Goal: Transaction & Acquisition: Purchase product/service

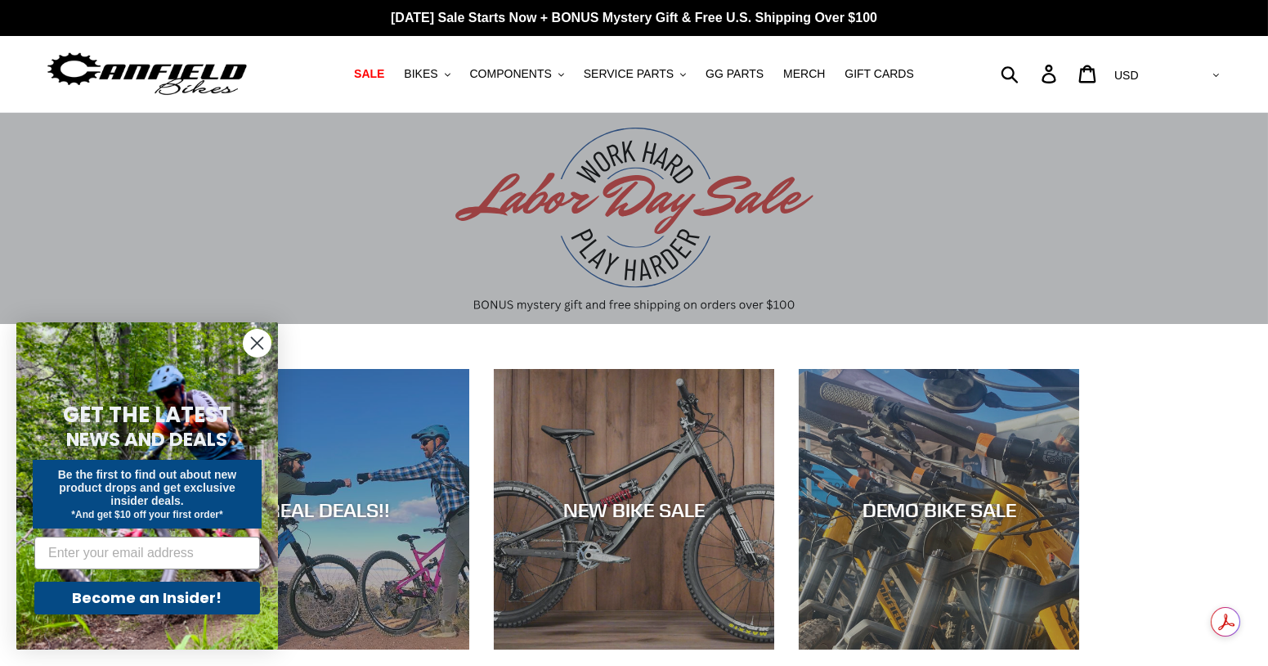
click at [258, 343] on circle "Close dialog" at bounding box center [257, 343] width 27 height 27
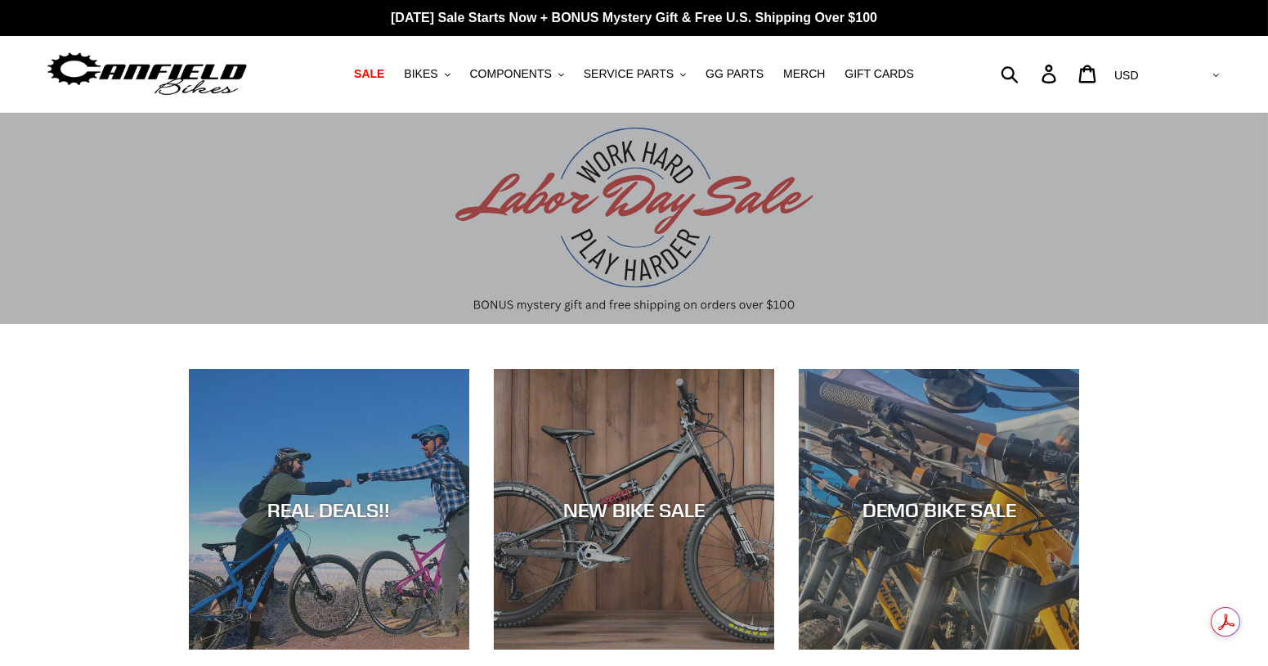
click at [640, 231] on div "slideshow" at bounding box center [634, 219] width 1268 height 212
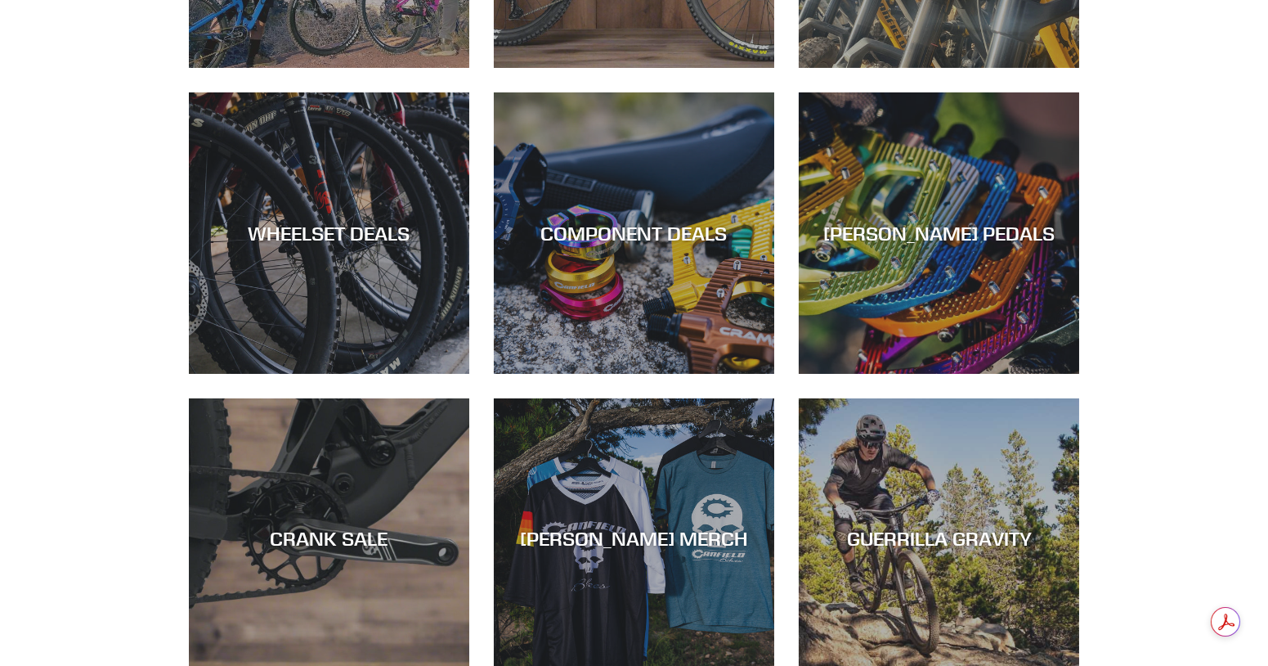
drag, startPoint x: 1280, startPoint y: 468, endPoint x: 1198, endPoint y: 536, distance: 106.3
click at [1198, 536] on div "REAL DEALS!! NEW BIKE SALE DEMO BIKE SALE WHEELSET DEALS COMPONENT DEALS CANFIE…" at bounding box center [634, 258] width 1268 height 943
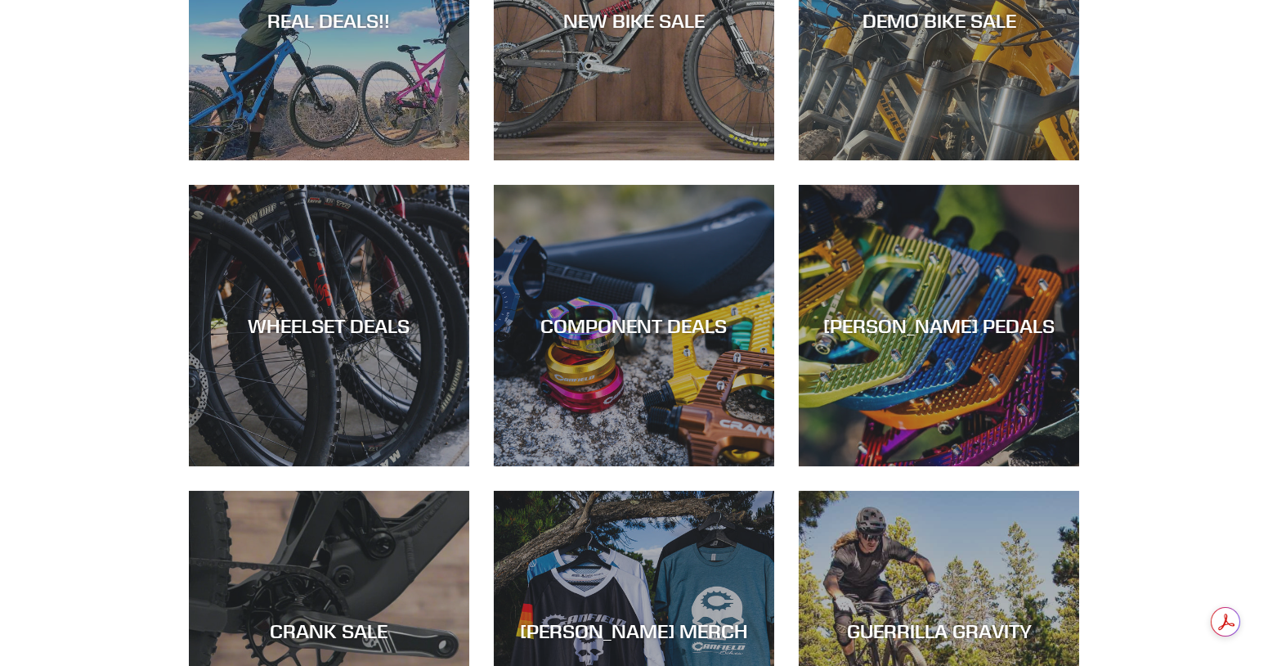
scroll to position [487, 0]
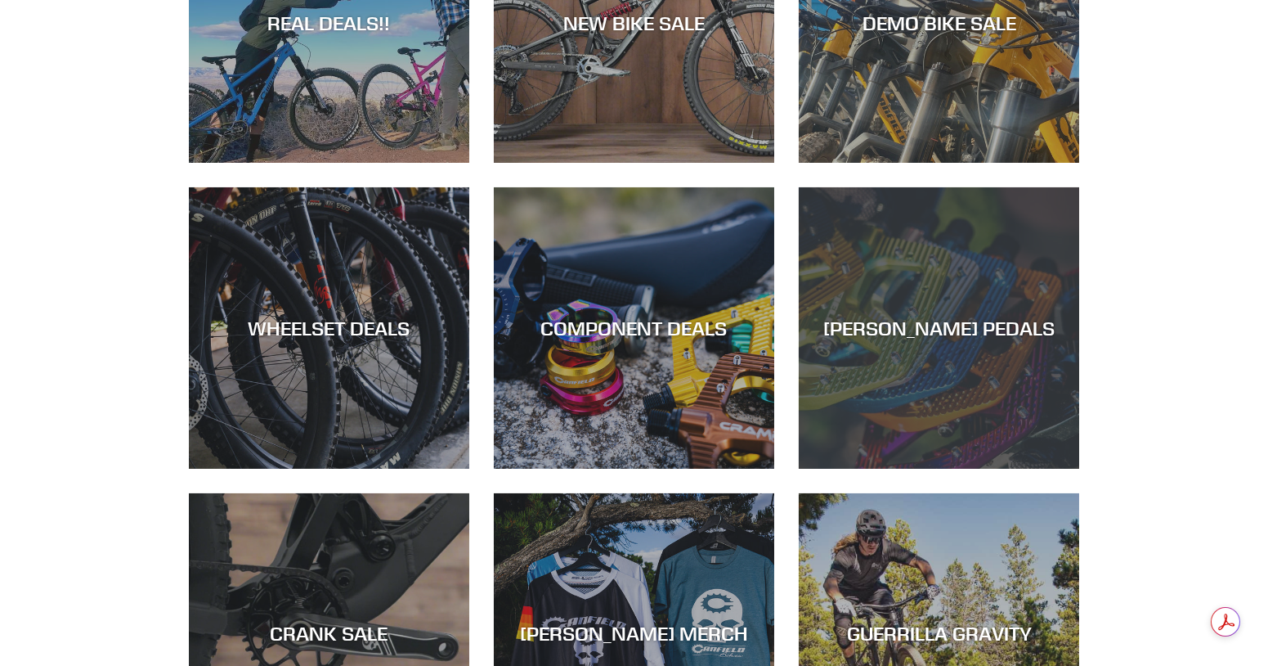
click at [931, 316] on div "CANFIELD PEDALS" at bounding box center [939, 328] width 280 height 24
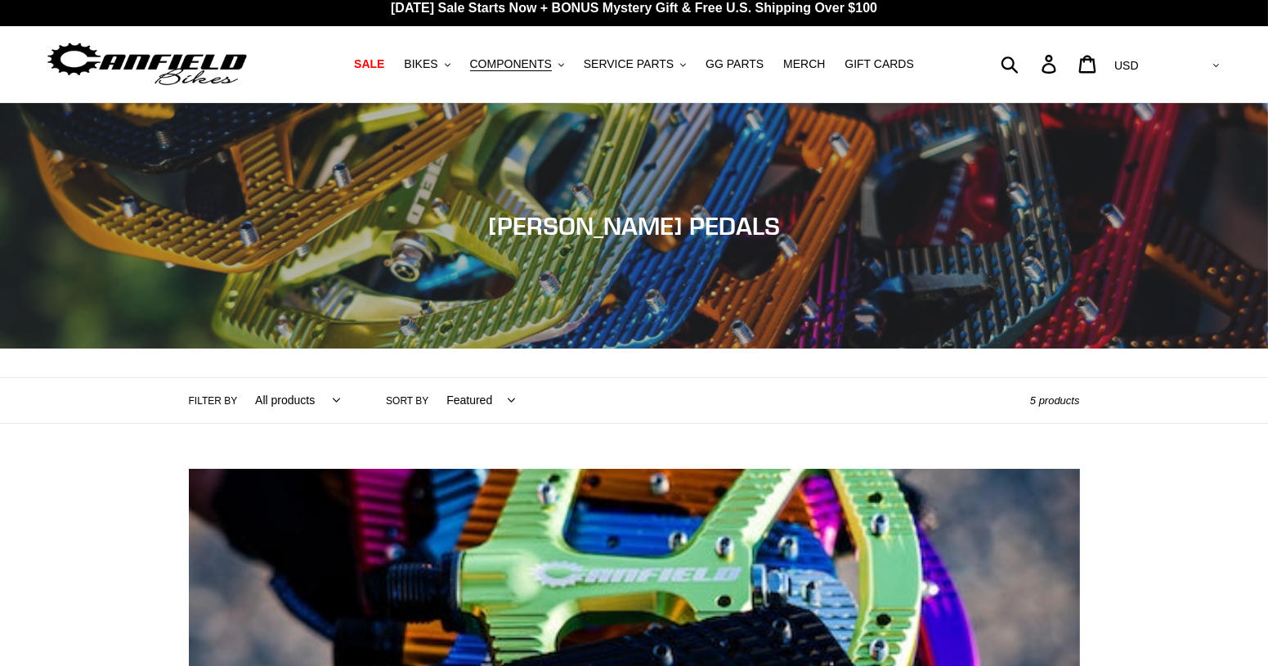
scroll to position [12, 0]
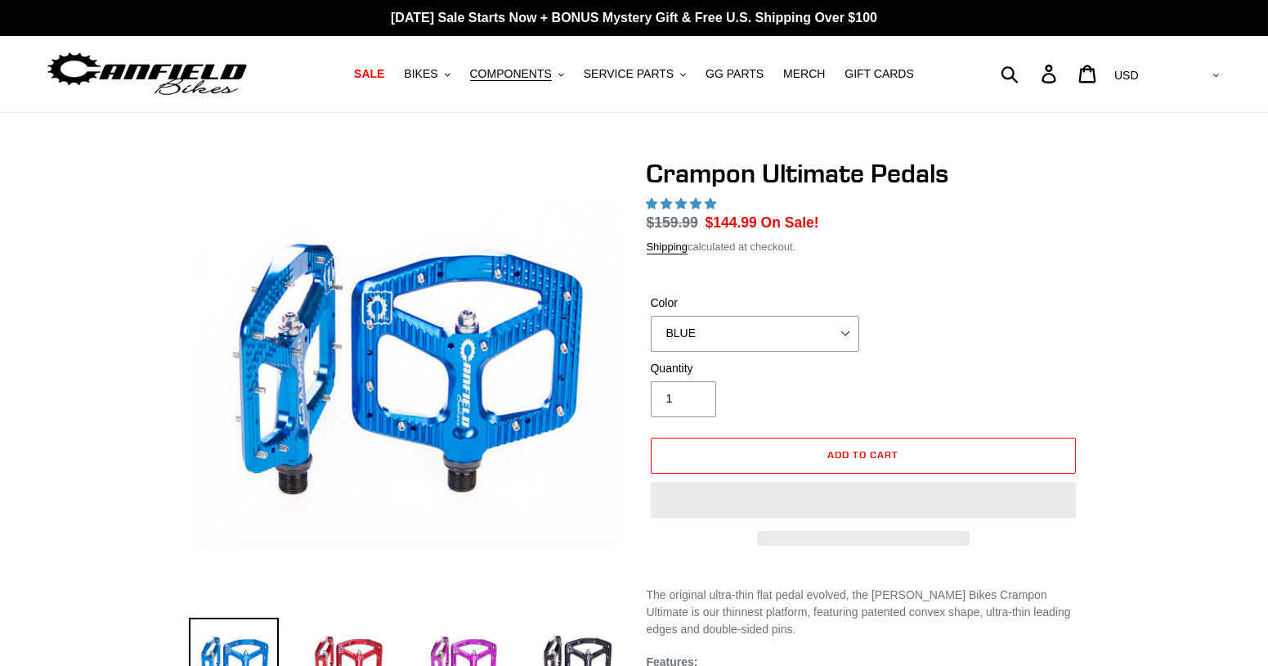
select select "highest-rating"
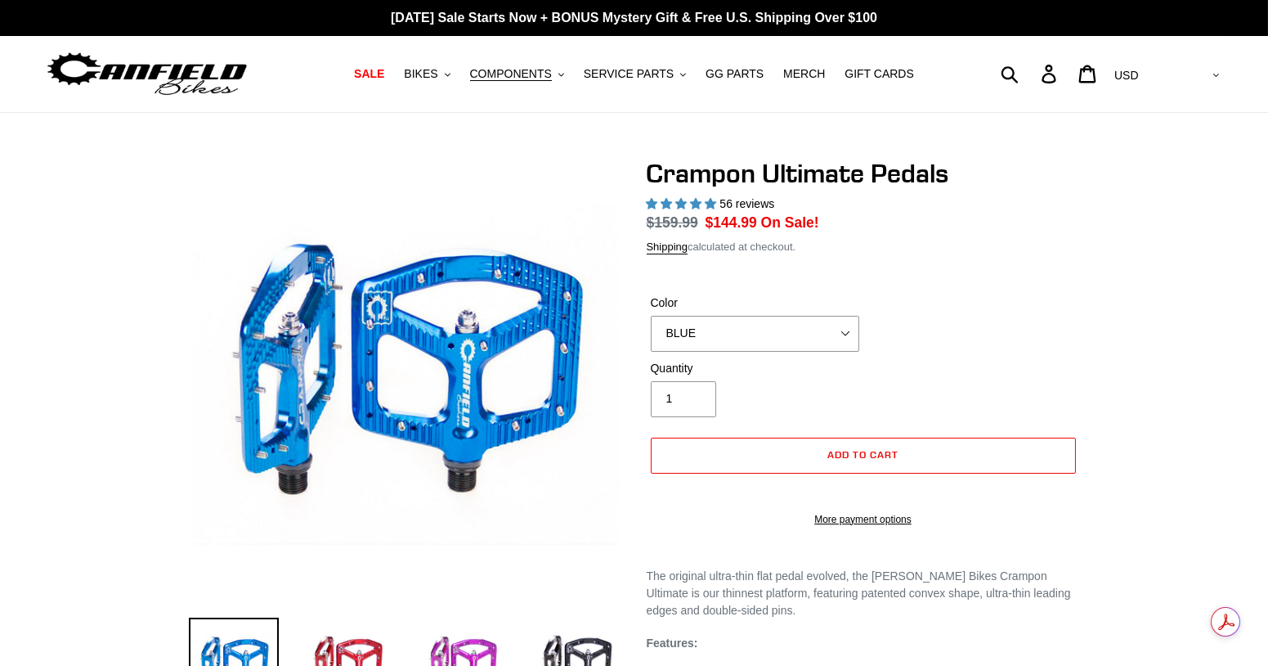
click at [1194, 340] on div at bounding box center [634, 578] width 1268 height 841
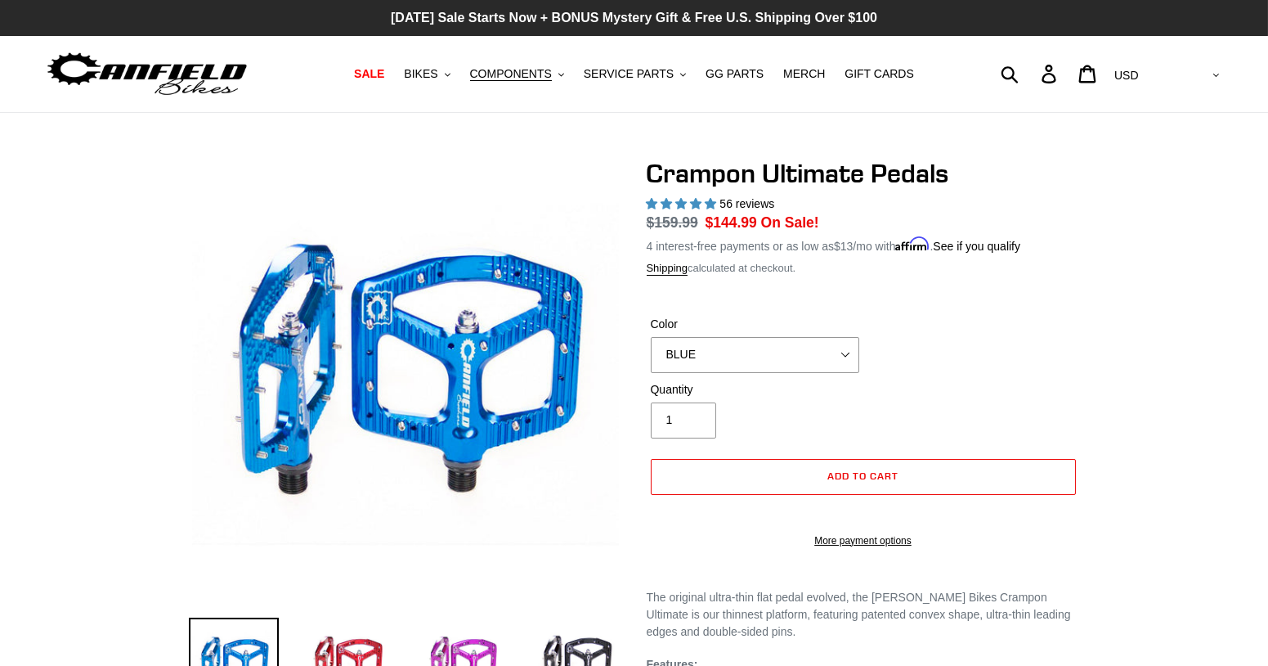
click at [778, 16] on p "[DATE] Sale Starts Now + BONUS Mystery Gift & Free U.S. Shipping Over $100" at bounding box center [634, 18] width 1268 height 36
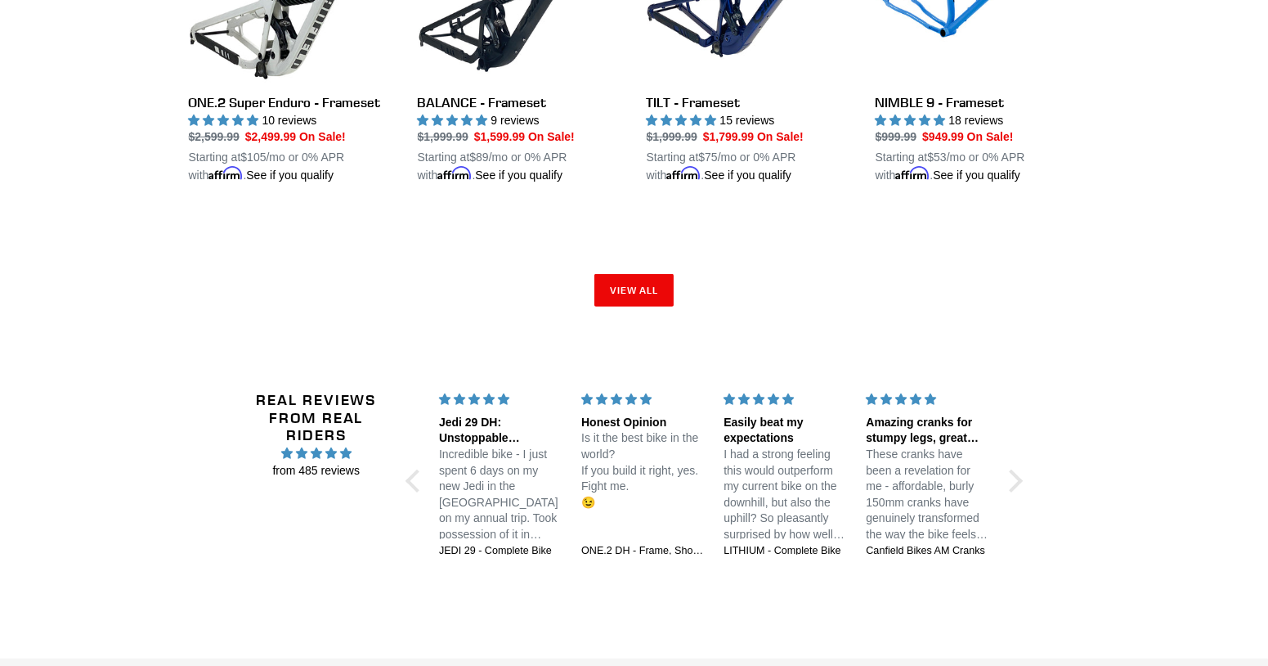
scroll to position [2726, 0]
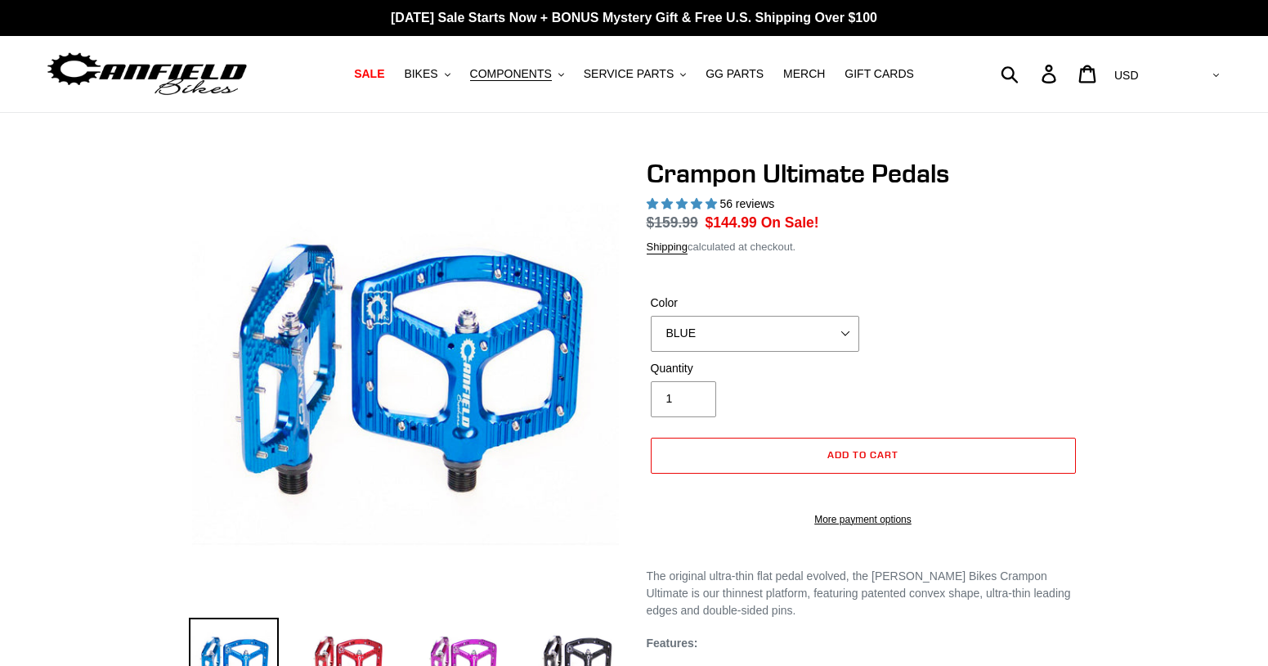
select select "highest-rating"
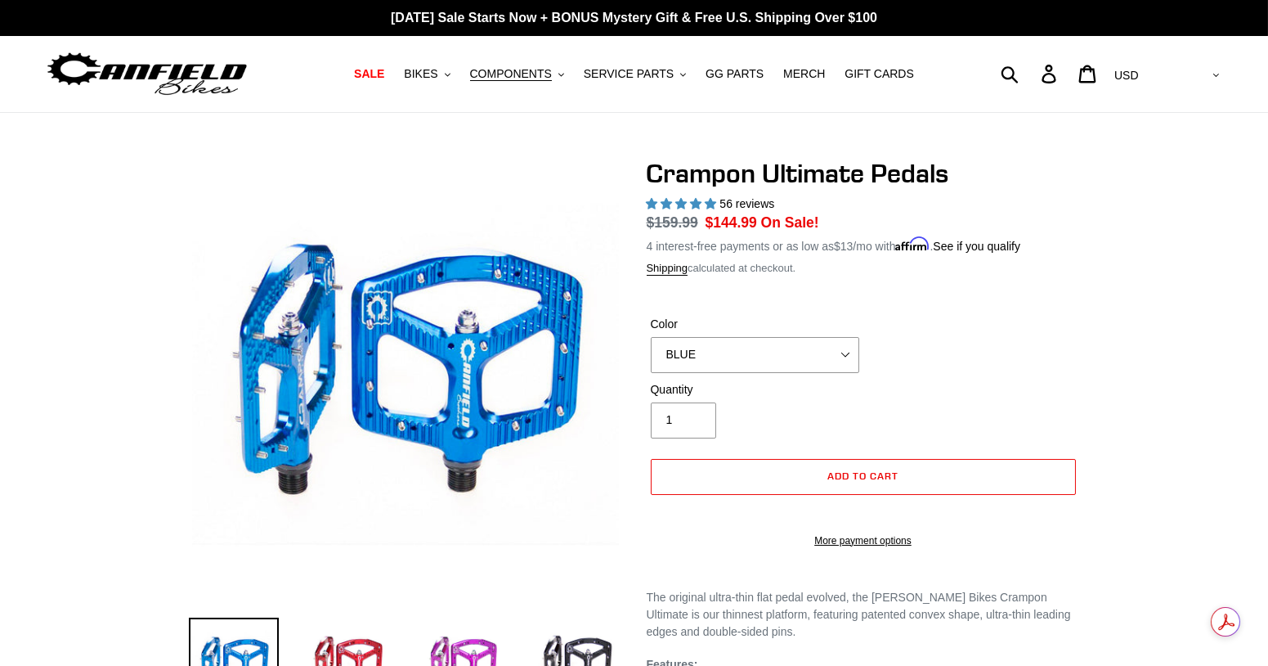
click at [1190, 366] on div at bounding box center [634, 578] width 1268 height 841
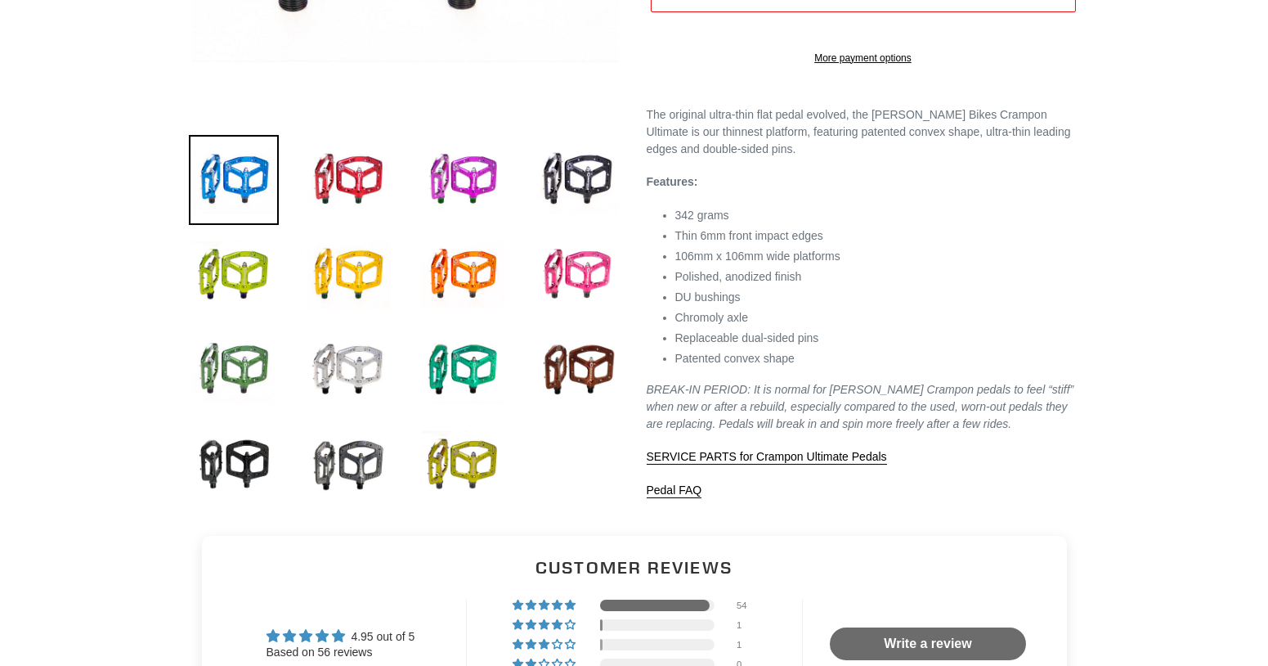
scroll to position [480, 0]
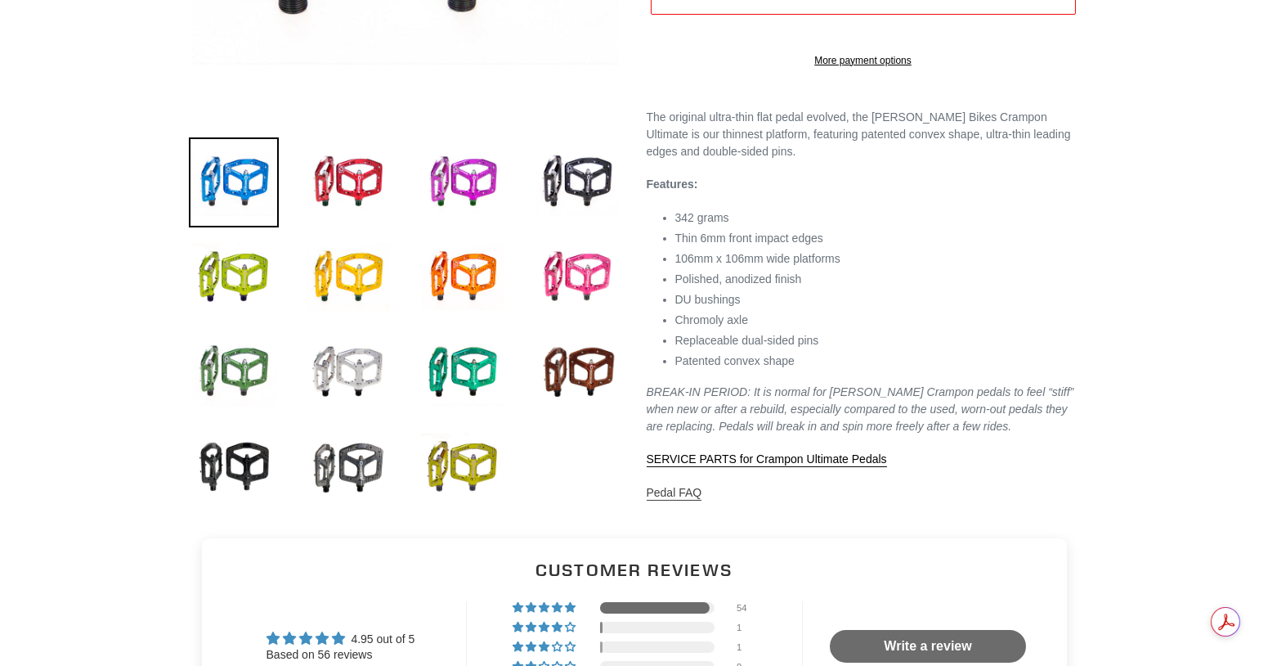
click at [684, 500] on link "Pedal FAQ" at bounding box center [675, 493] width 56 height 15
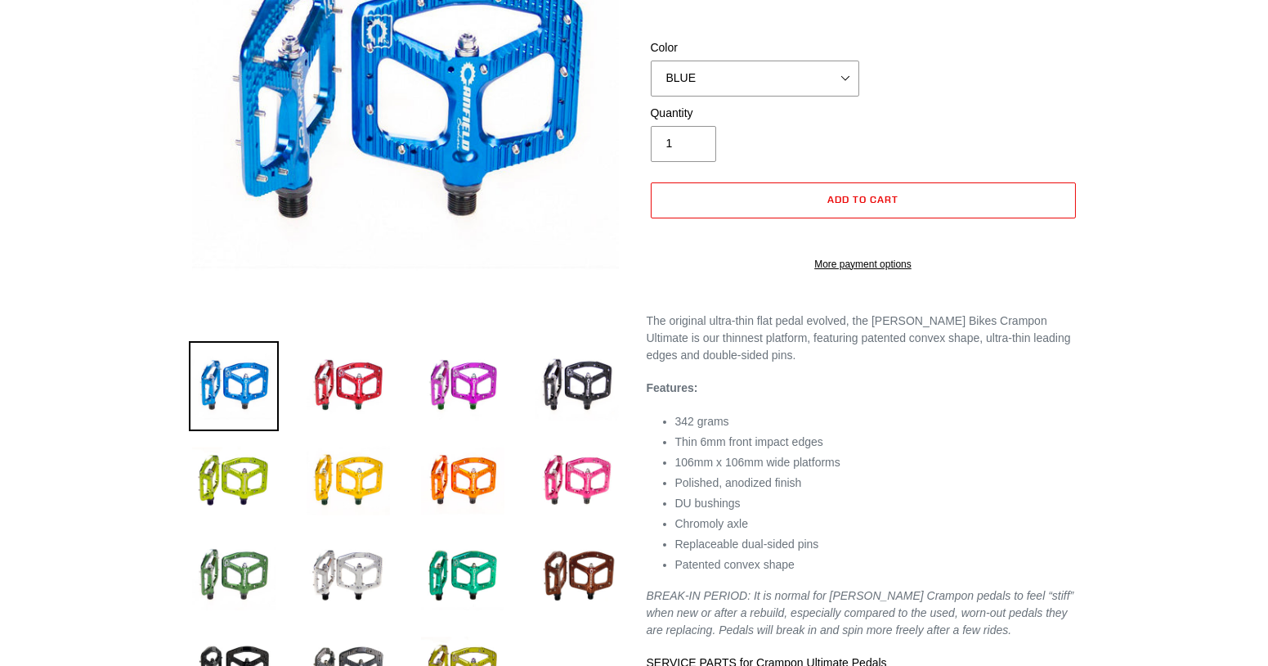
scroll to position [279, 0]
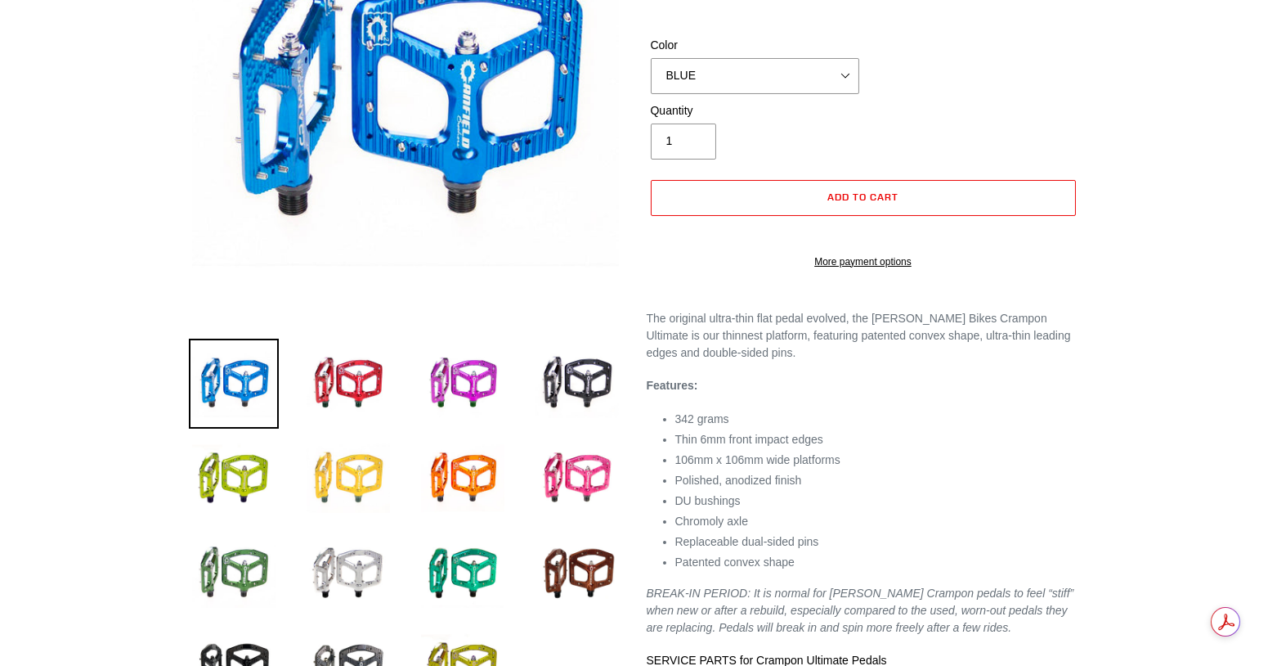
click at [352, 461] on img at bounding box center [348, 478] width 90 height 90
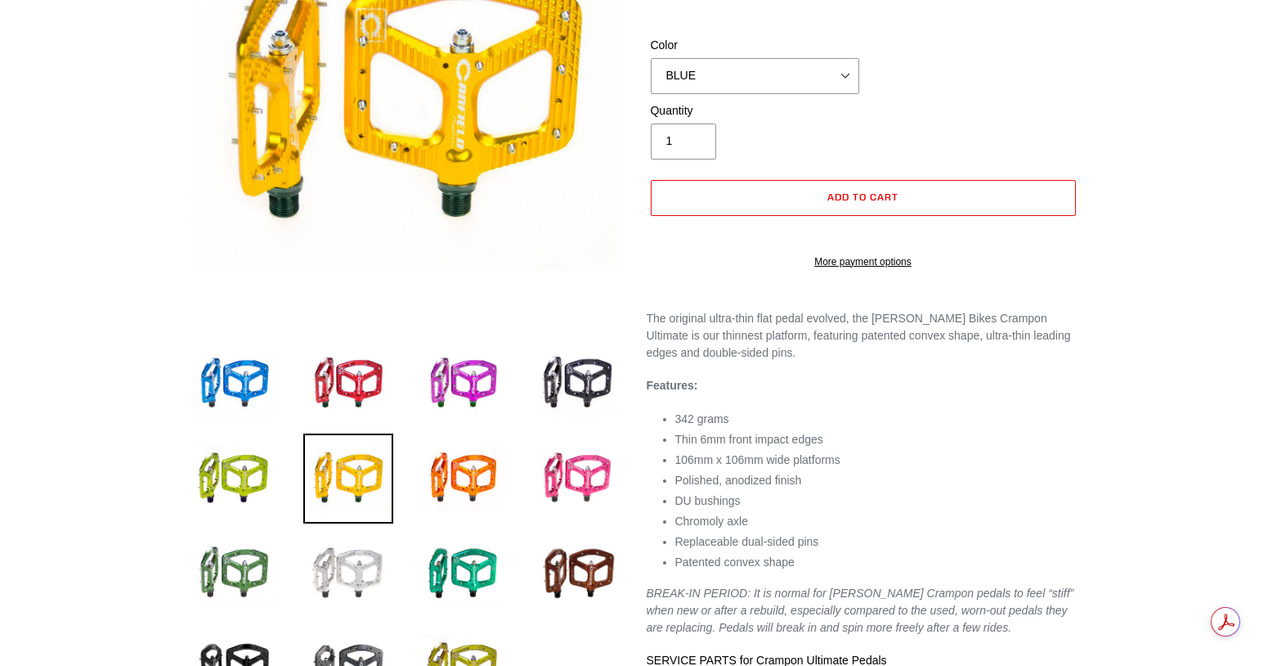
click at [366, 556] on img at bounding box center [348, 573] width 90 height 90
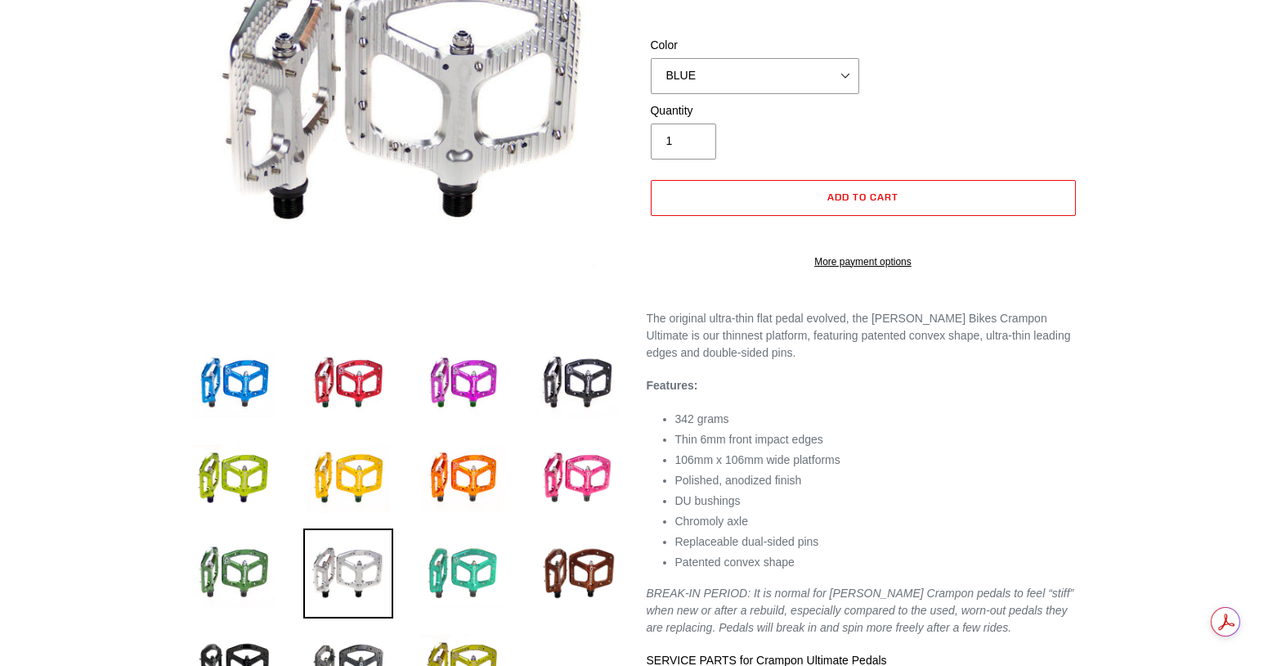
scroll to position [391, 0]
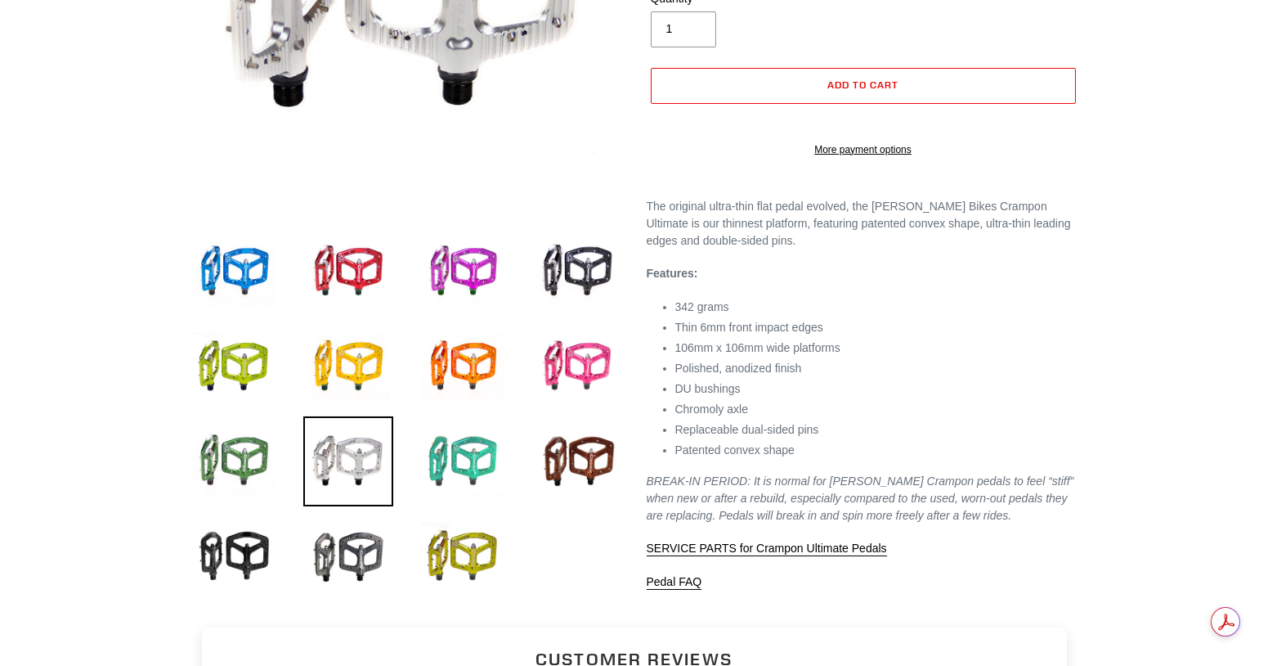
click at [451, 579] on img at bounding box center [463, 556] width 90 height 90
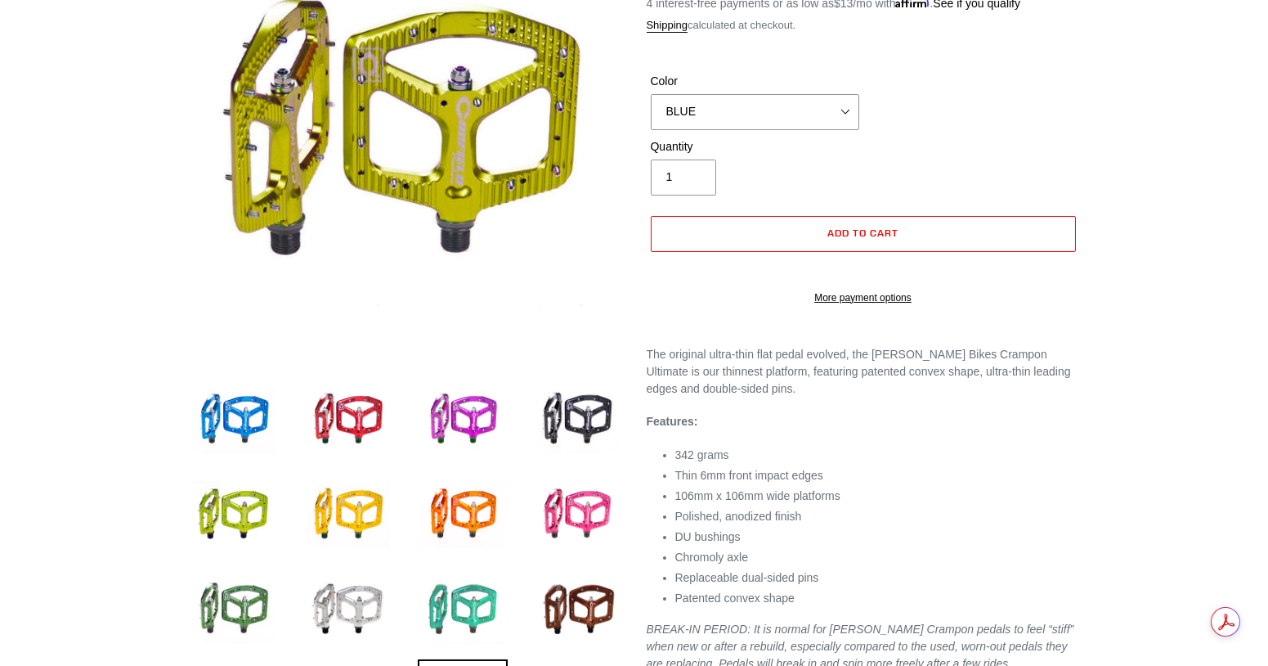
scroll to position [240, 0]
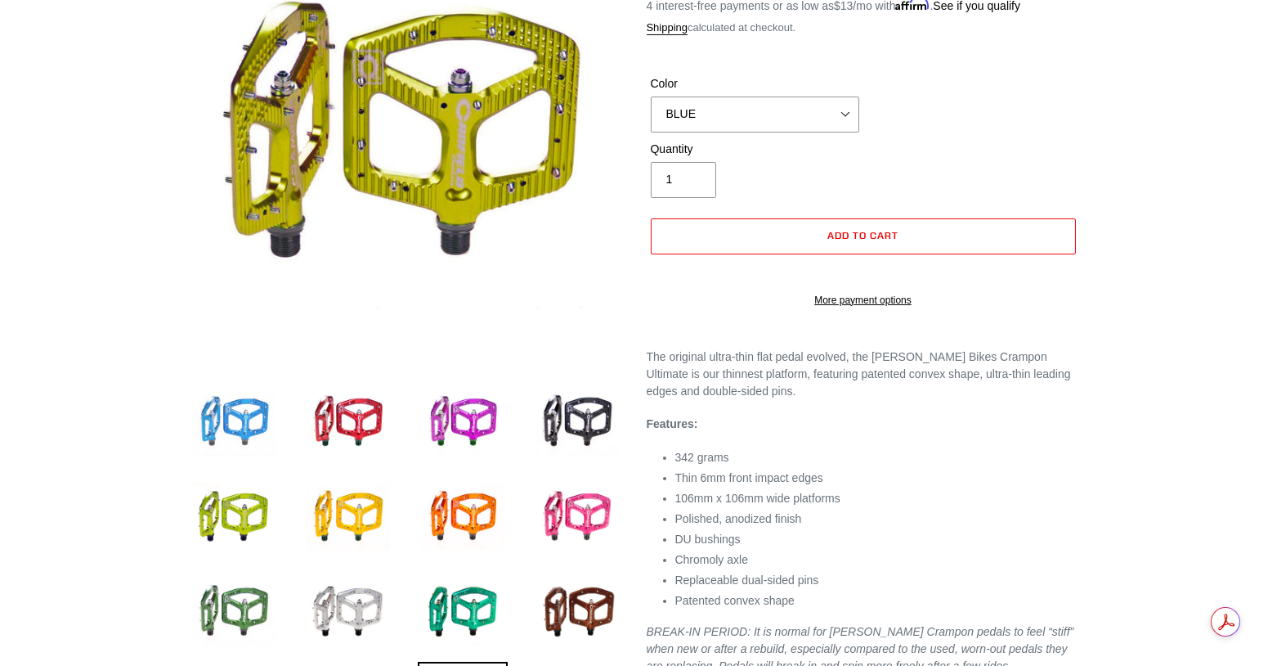
click at [234, 410] on img at bounding box center [234, 422] width 90 height 90
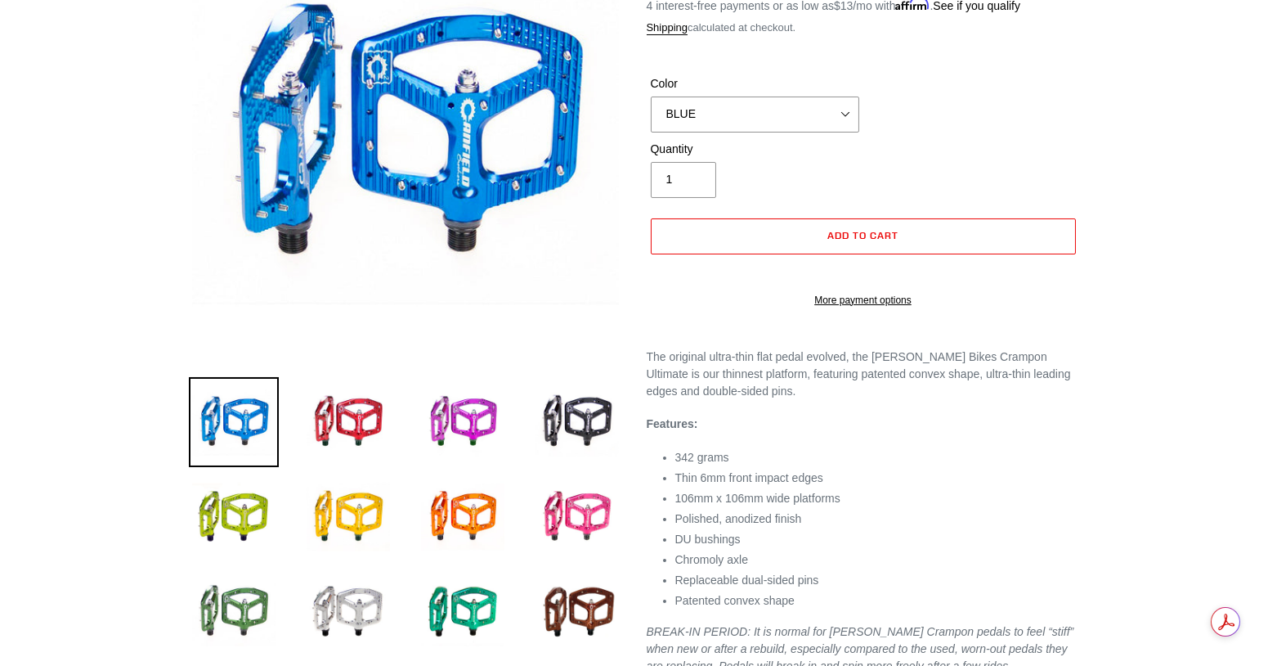
click at [1213, 230] on div at bounding box center [634, 337] width 1268 height 841
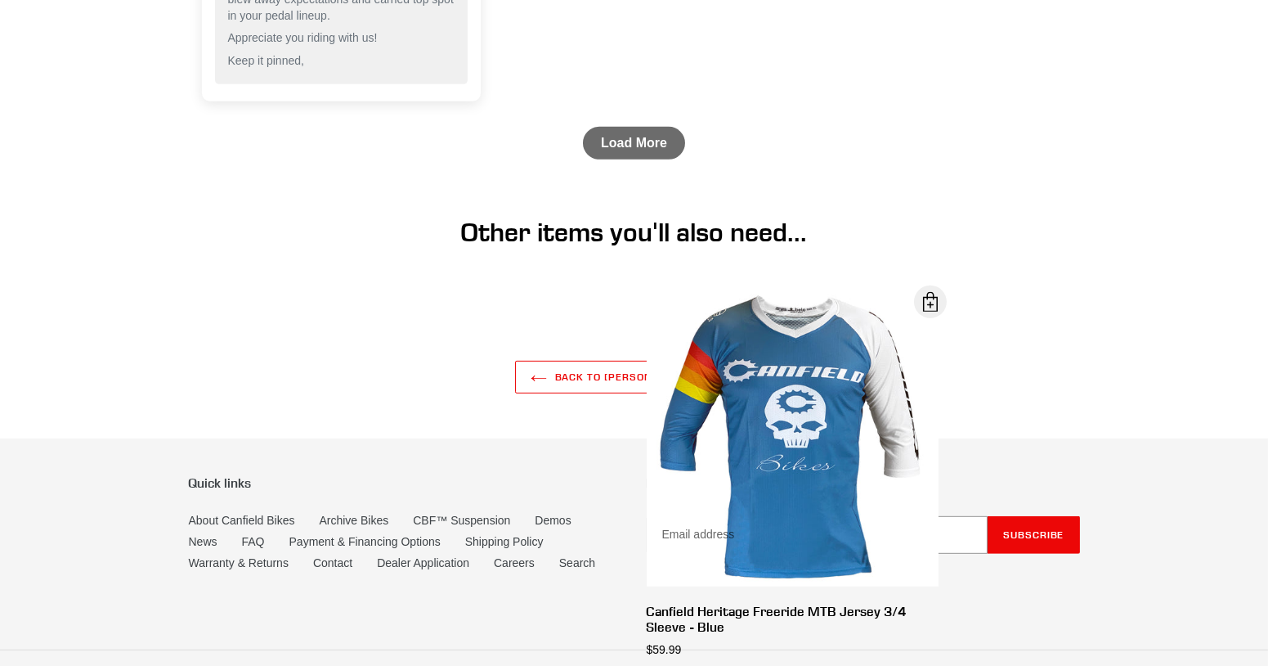
scroll to position [2656, 0]
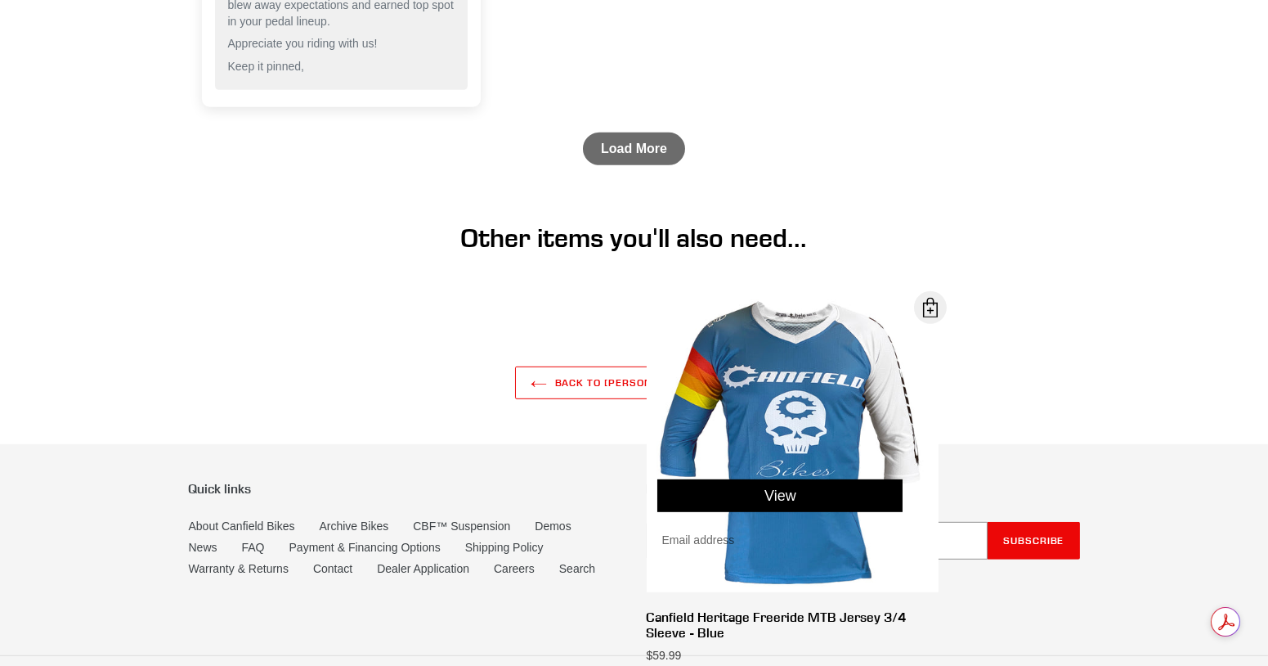
click at [782, 493] on link "View" at bounding box center [779, 495] width 245 height 33
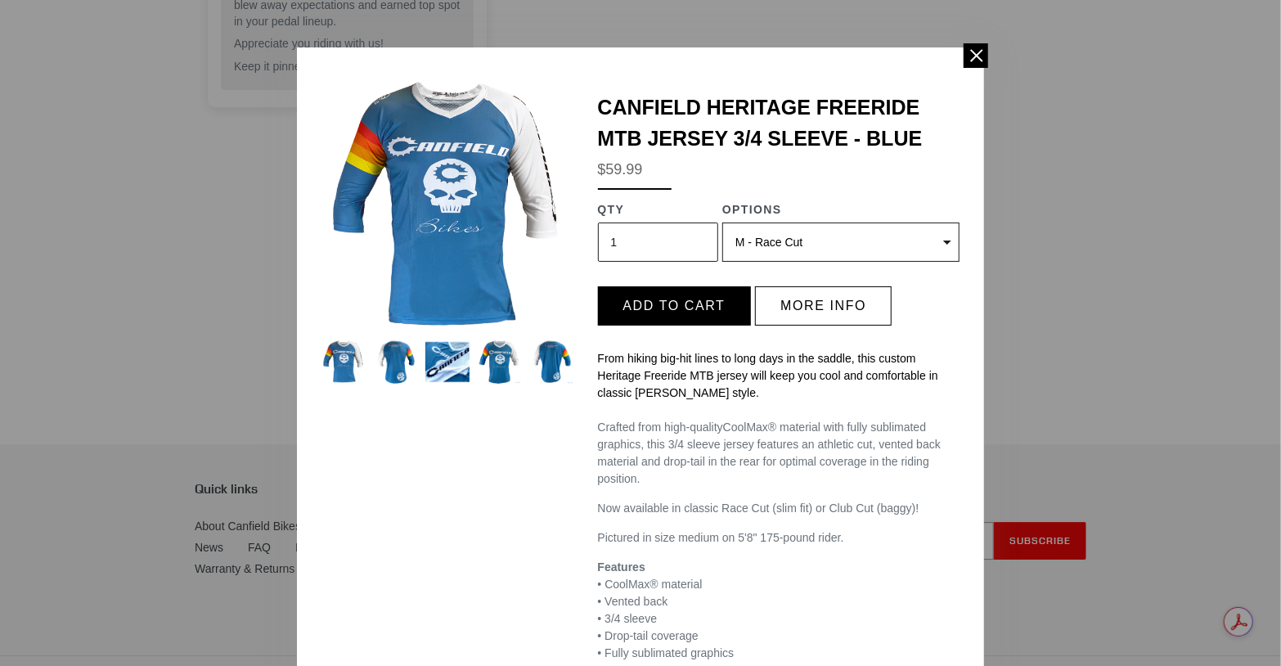
click at [913, 235] on select "(Sold out) S - Race Cut M - Race Cut (Sold out) L - Race Cut XL - Race Cut (Sol…" at bounding box center [840, 241] width 237 height 39
select select "32973230932043"
click at [722, 222] on select "(Sold out) S - Race Cut M - Race Cut (Sold out) L - Race Cut XL - Race Cut (Sol…" at bounding box center [840, 241] width 237 height 39
click at [969, 61] on span at bounding box center [975, 55] width 25 height 25
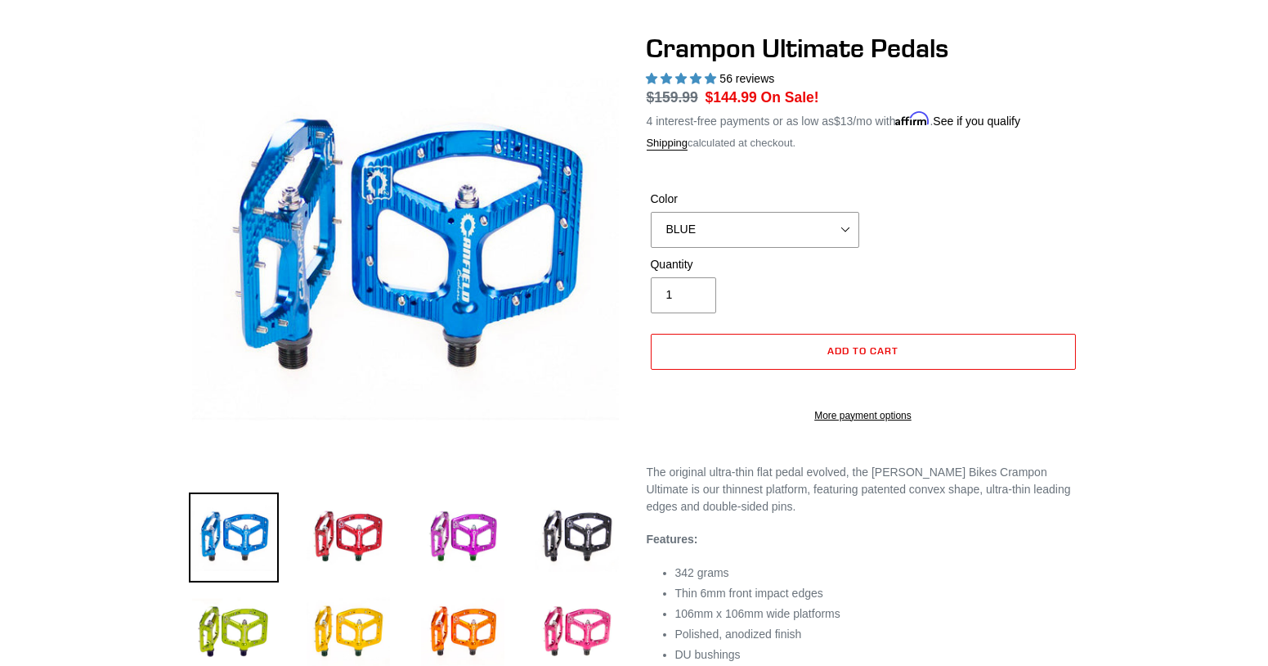
scroll to position [0, 0]
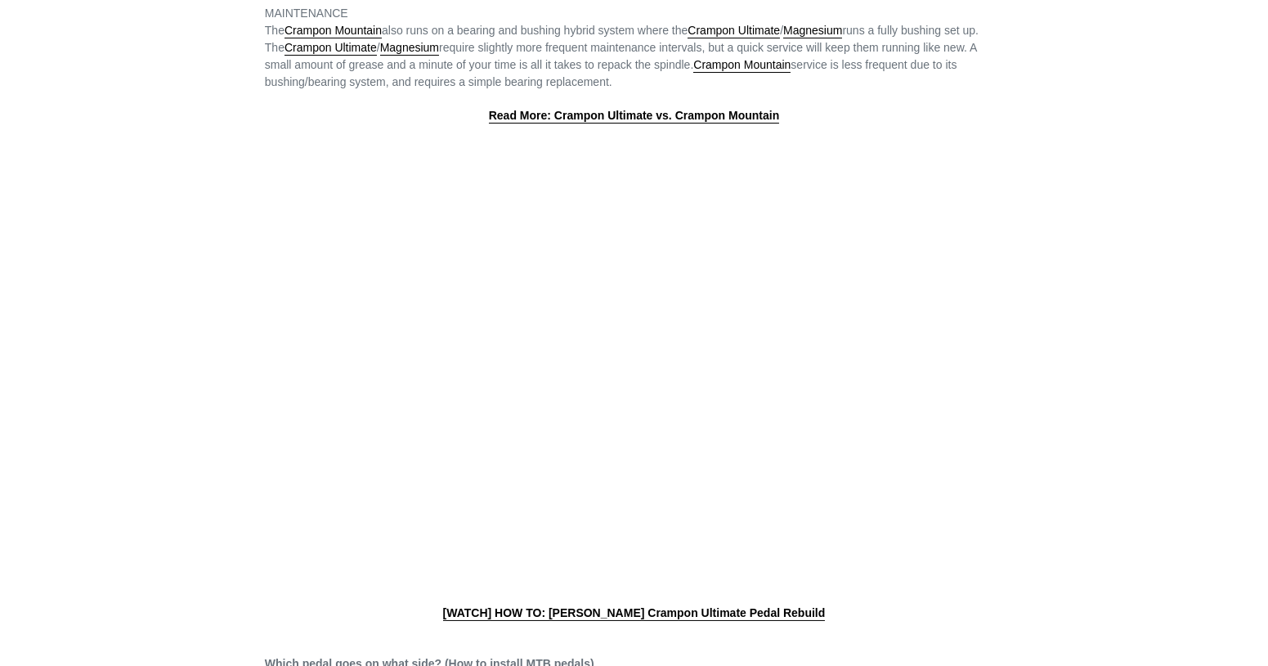
scroll to position [498, 0]
